Goal: Transaction & Acquisition: Purchase product/service

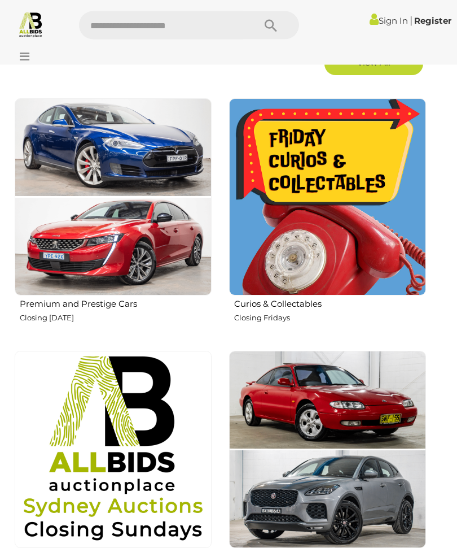
scroll to position [478, 0]
click at [383, 191] on img at bounding box center [327, 196] width 197 height 197
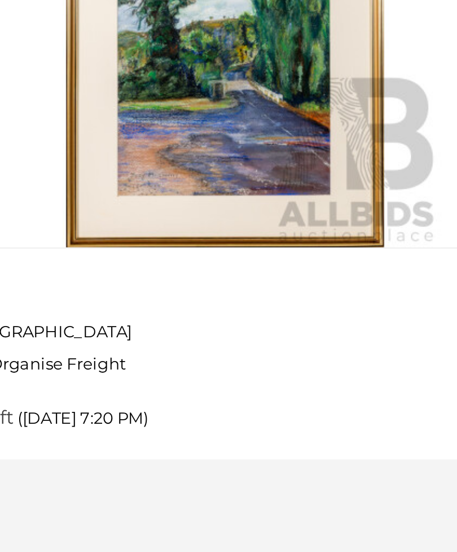
scroll to position [17540, 0]
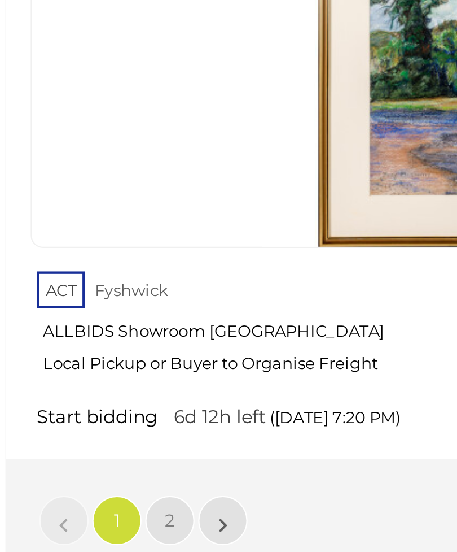
click at [81, 516] on span "2" at bounding box center [83, 521] width 5 height 10
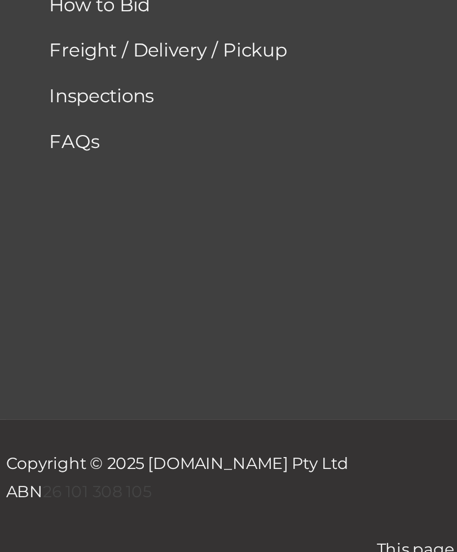
scroll to position [35, 0]
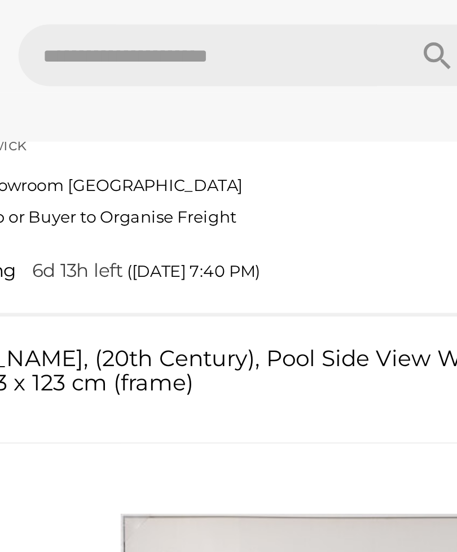
scroll to position [7085, 0]
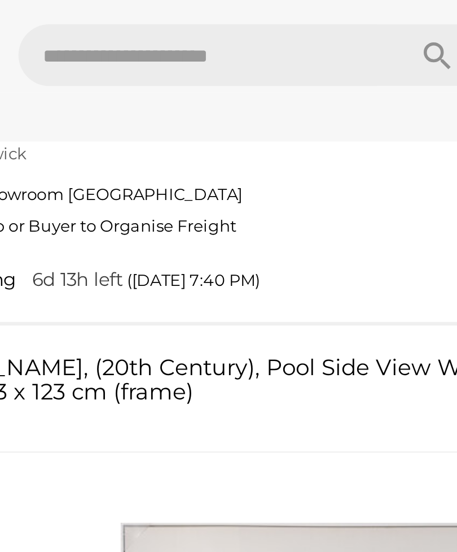
click at [153, 123] on link "Start bidding 6d 13h left (Friday 7:40 PM)" at bounding box center [226, 128] width 412 height 11
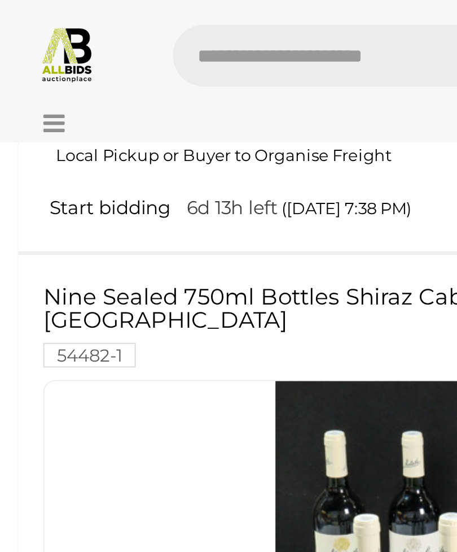
scroll to position [6409, 0]
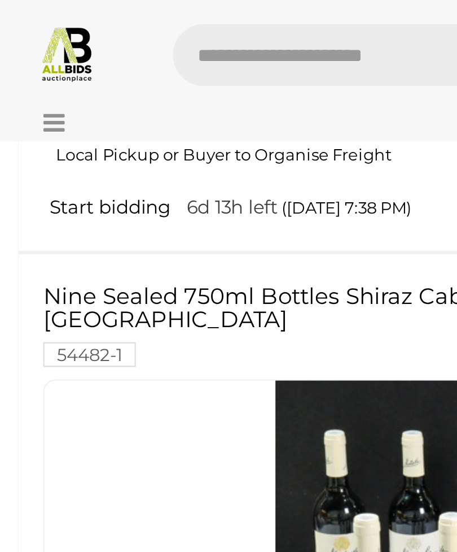
click at [27, 56] on icon at bounding box center [21, 56] width 15 height 11
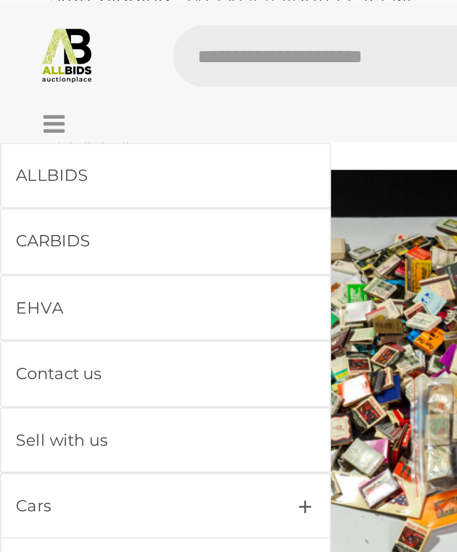
scroll to position [6150, 0]
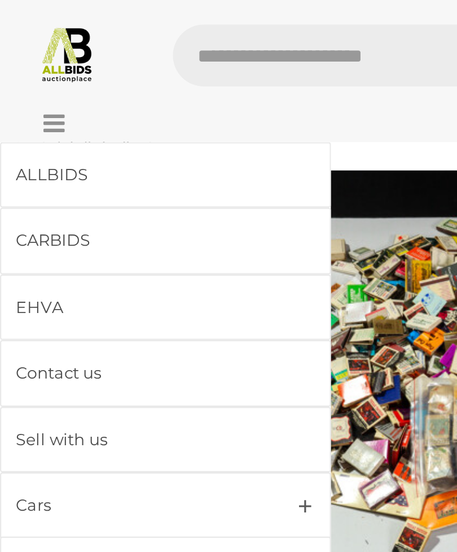
click at [40, 18] on img at bounding box center [31, 24] width 27 height 27
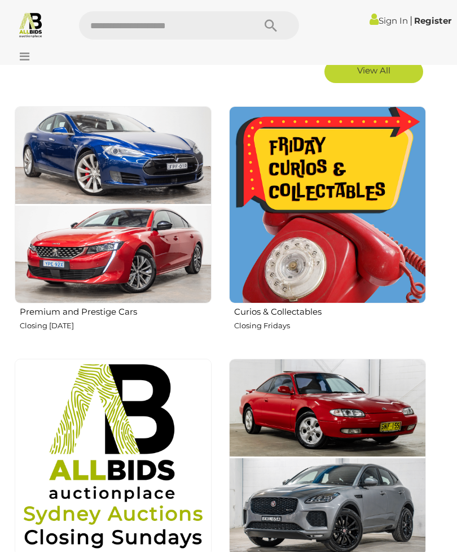
scroll to position [460, 0]
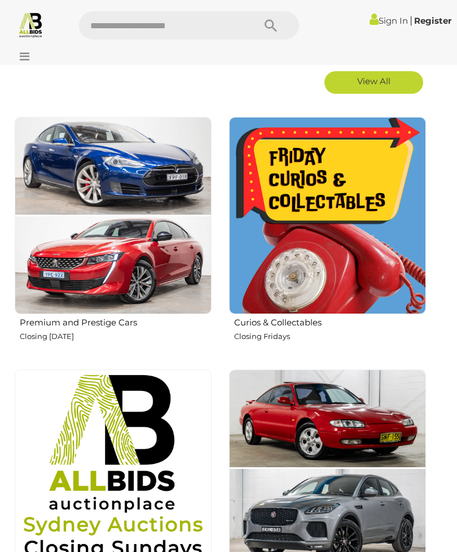
click at [353, 205] on img at bounding box center [327, 215] width 197 height 197
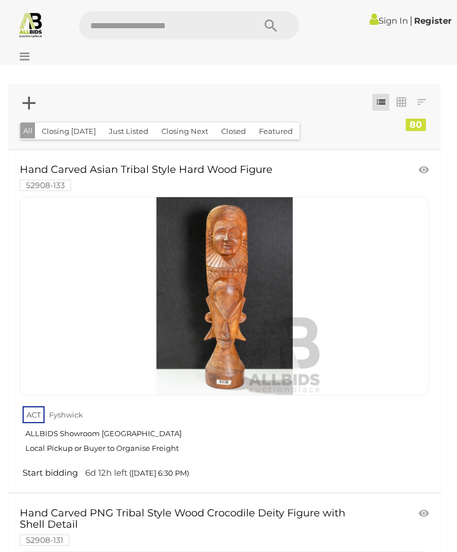
click at [230, 128] on button "Closed" at bounding box center [234, 132] width 38 height 18
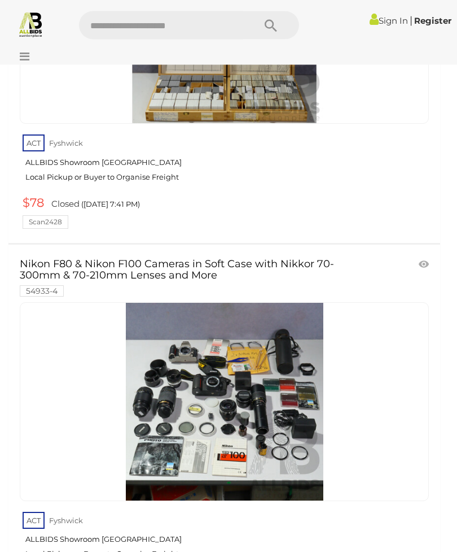
scroll to position [1047, 0]
click at [350, 140] on link "ACT Fyshwick ALLBIDS Showroom Fyshwick Local Pickup or Buyer to Organise Freight" at bounding box center [226, 161] width 407 height 58
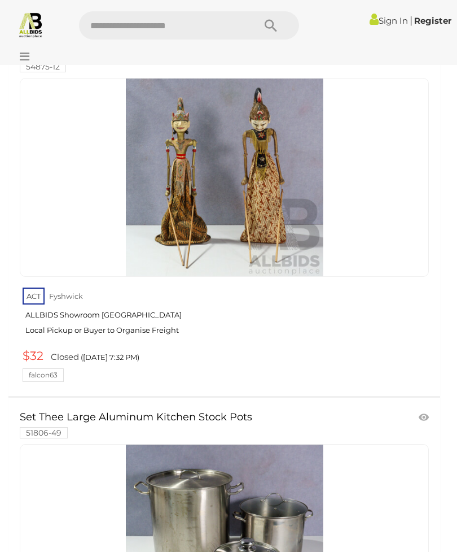
scroll to position [3956, 0]
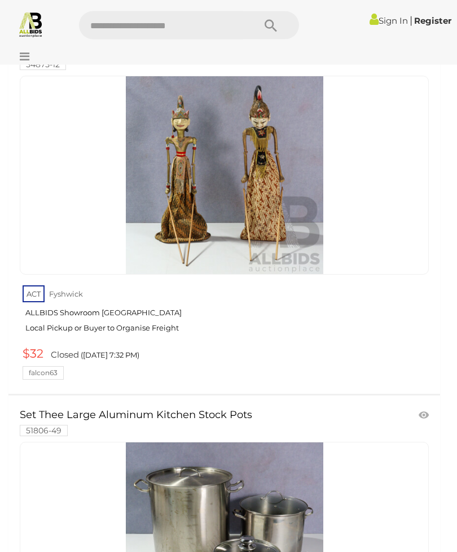
click at [267, 155] on img at bounding box center [225, 176] width 198 height 198
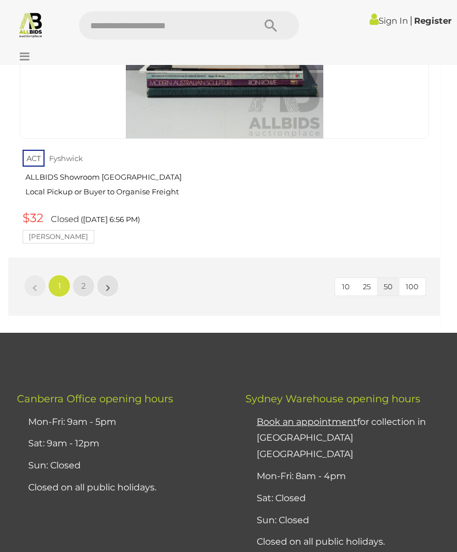
scroll to position [18735, 0]
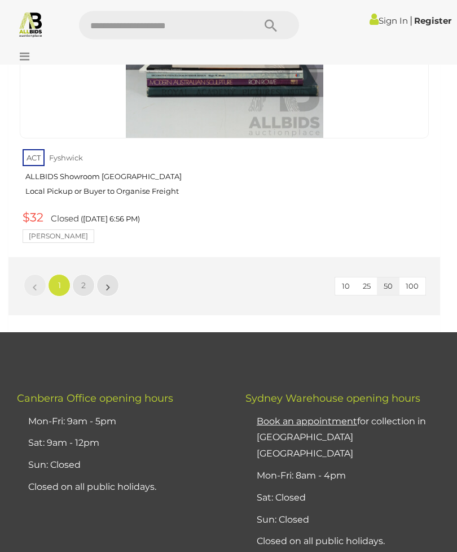
click at [84, 281] on span "2" at bounding box center [83, 286] width 5 height 10
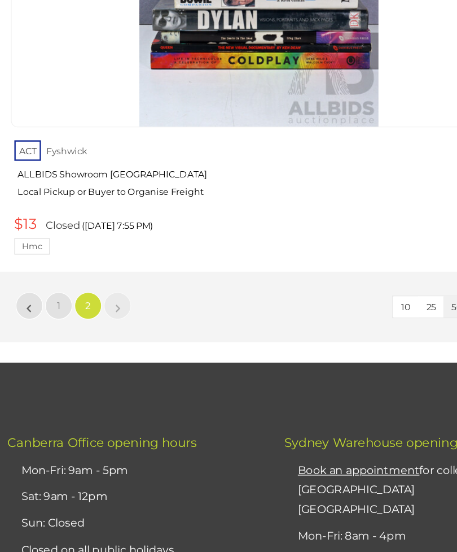
scroll to position [13253, 0]
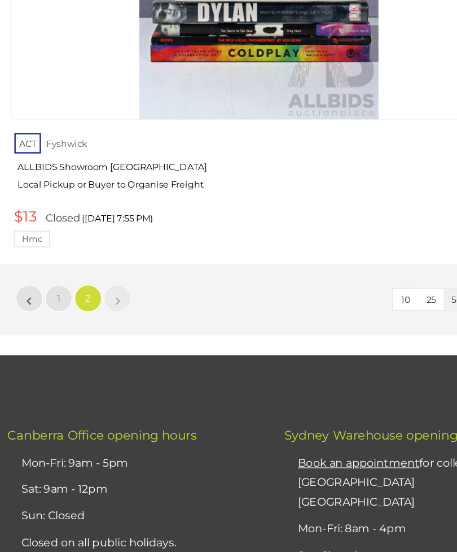
click at [48, 301] on link "1" at bounding box center [59, 312] width 23 height 23
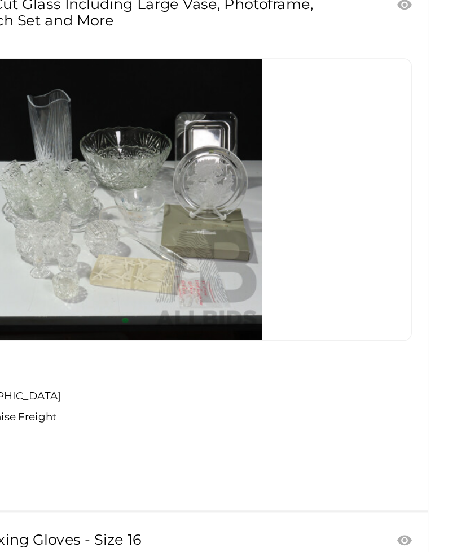
scroll to position [7238, 0]
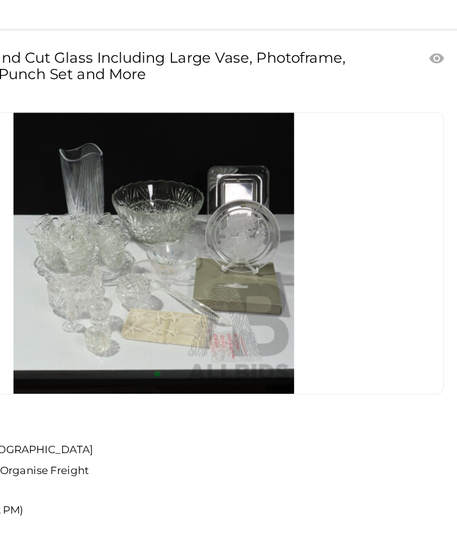
click at [178, 163] on link at bounding box center [224, 262] width 409 height 199
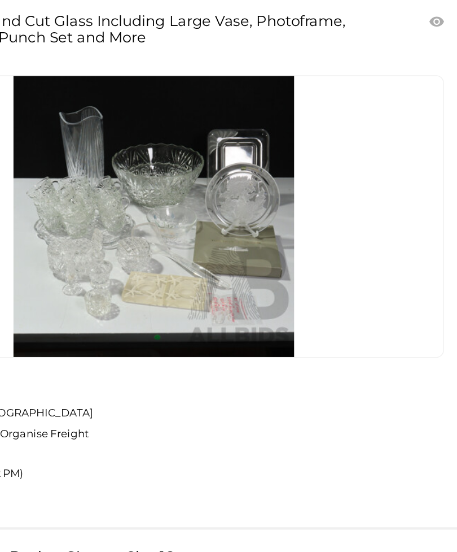
scroll to position [7242, 0]
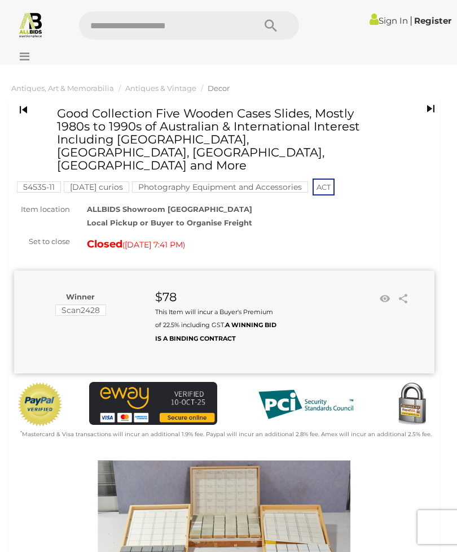
scroll to position [1, 0]
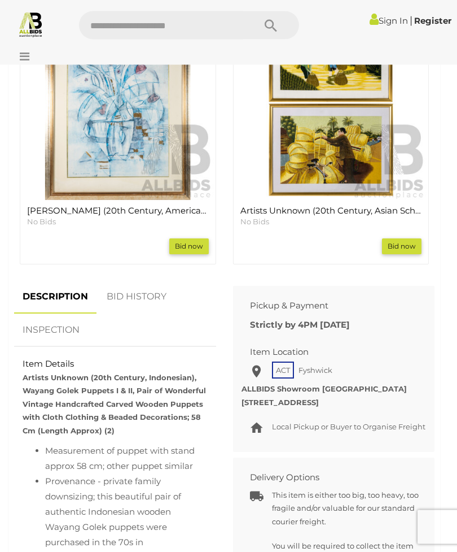
scroll to position [1101, 0]
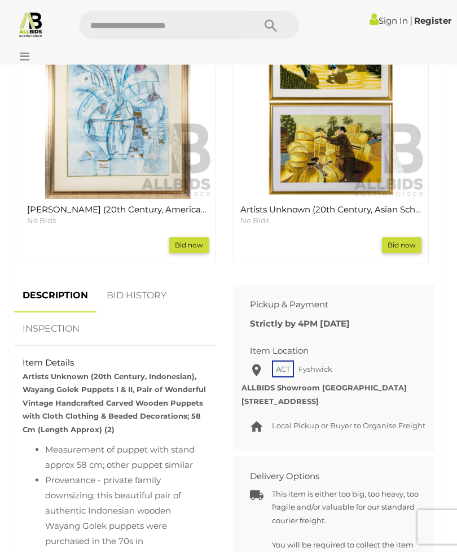
click at [144, 291] on link "BID HISTORY" at bounding box center [136, 296] width 77 height 33
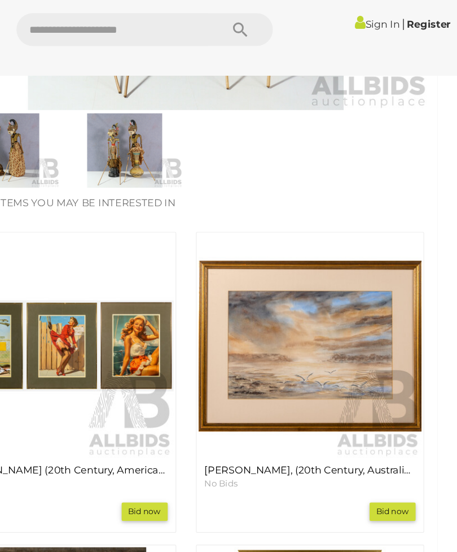
scroll to position [635, 0]
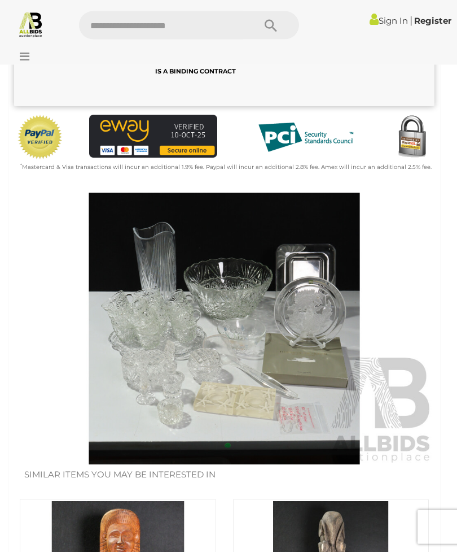
scroll to position [244, 0]
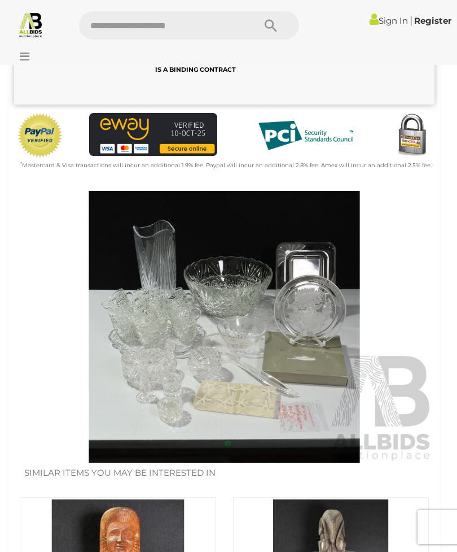
click at [253, 292] on img at bounding box center [224, 326] width 421 height 271
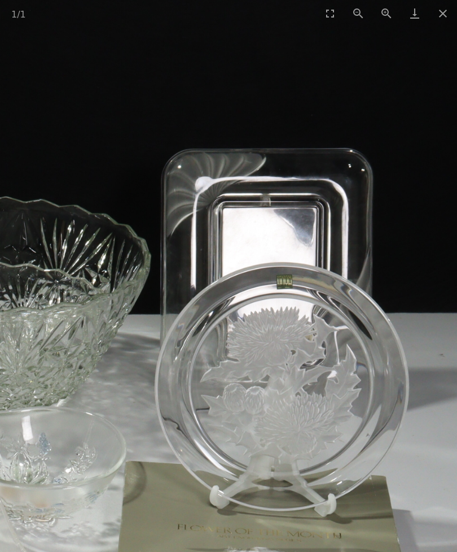
click at [421, 23] on link "Download" at bounding box center [415, 13] width 28 height 27
